Goal: Transaction & Acquisition: Purchase product/service

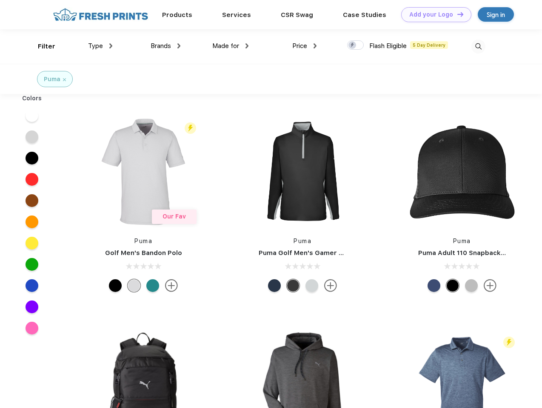
click at [433, 14] on link "Add your Logo Design Tool" at bounding box center [436, 14] width 70 height 15
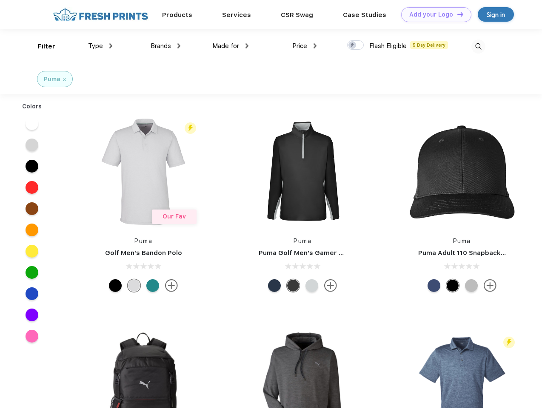
click at [0, 0] on div "Design Tool" at bounding box center [0, 0] width 0 height 0
click at [456, 14] on link "Add your Logo Design Tool" at bounding box center [436, 14] width 70 height 15
click at [41, 46] on div "Filter" at bounding box center [46, 47] width 17 height 10
click at [100, 46] on span "Type" at bounding box center [95, 46] width 15 height 8
click at [165, 46] on span "Brands" at bounding box center [160, 46] width 20 height 8
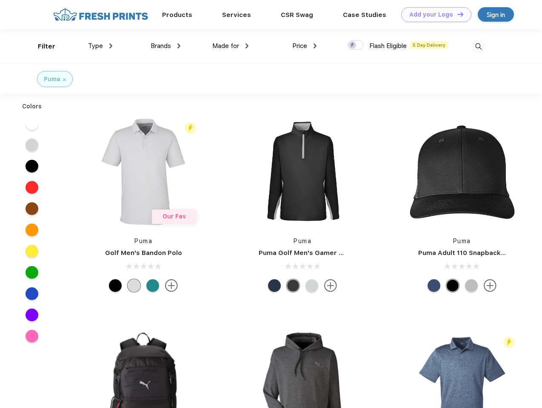
click at [230, 46] on span "Made for" at bounding box center [225, 46] width 27 height 8
click at [304, 46] on span "Price" at bounding box center [299, 46] width 15 height 8
click at [355, 45] on div at bounding box center [355, 44] width 17 height 9
click at [352, 45] on input "checkbox" at bounding box center [350, 43] width 6 height 6
click at [478, 46] on img at bounding box center [478, 47] width 14 height 14
